Goal: Find specific page/section: Find specific page/section

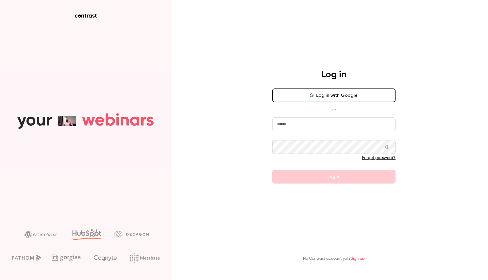
type input "**********"
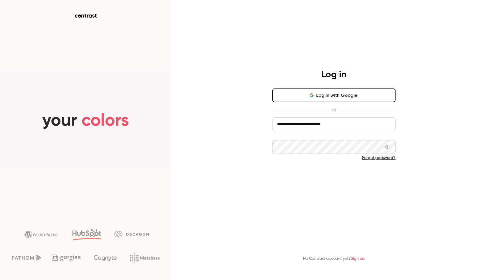
click at [333, 176] on button "Log in" at bounding box center [333, 177] width 123 height 14
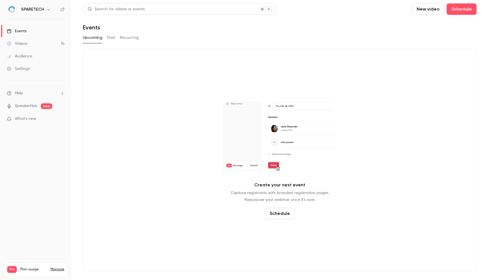
click at [109, 38] on button "Past" at bounding box center [111, 37] width 8 height 9
